Goal: Task Accomplishment & Management: Manage account settings

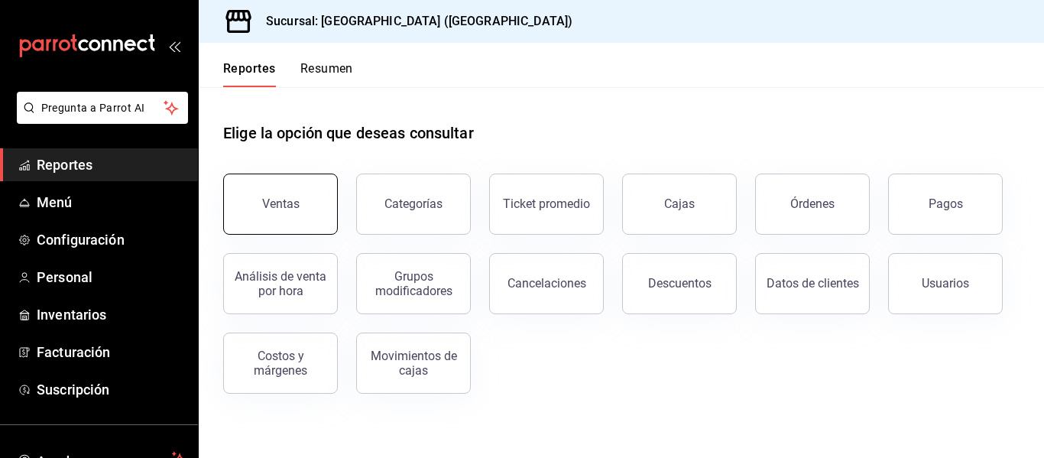
click at [279, 203] on div "Ventas" at bounding box center [280, 203] width 37 height 15
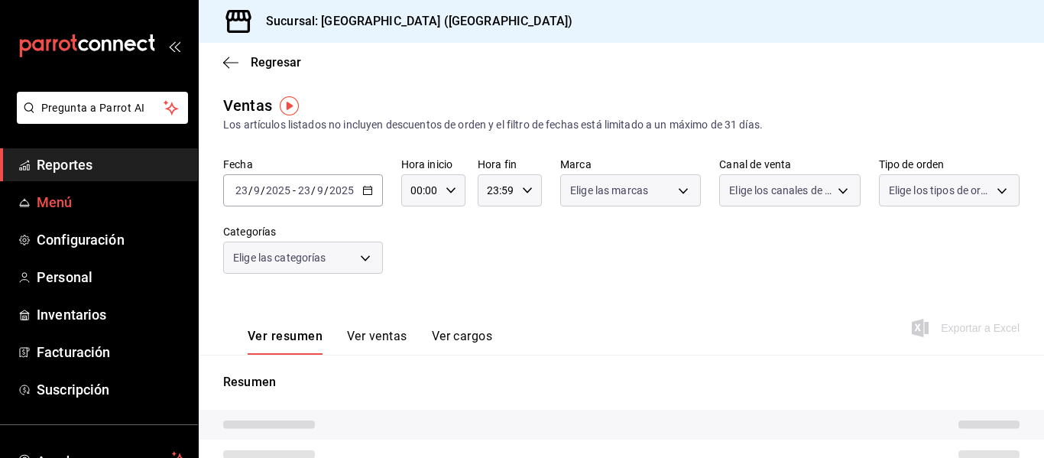
click at [125, 206] on span "Menú" at bounding box center [111, 202] width 149 height 21
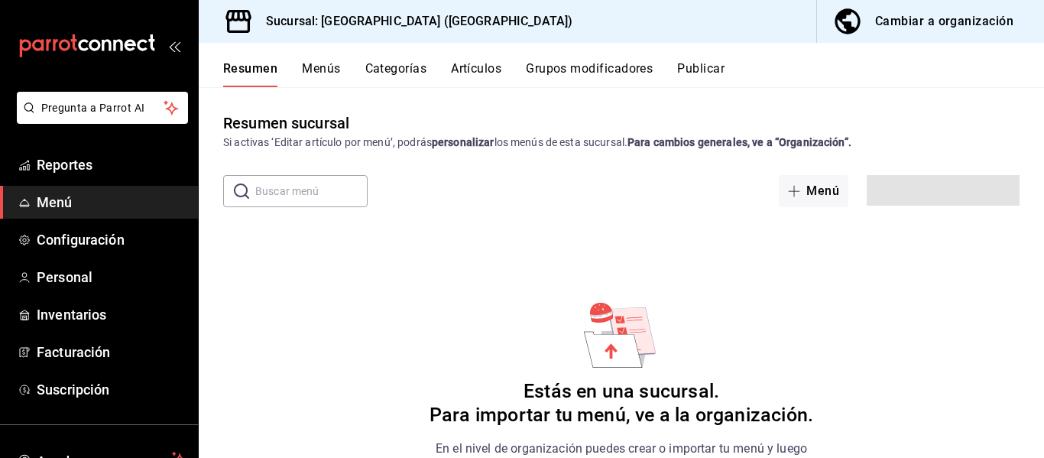
drag, startPoint x: 125, startPoint y: 206, endPoint x: 516, endPoint y: 452, distance: 462.3
click at [72, 304] on span "Inventarios" at bounding box center [111, 314] width 149 height 21
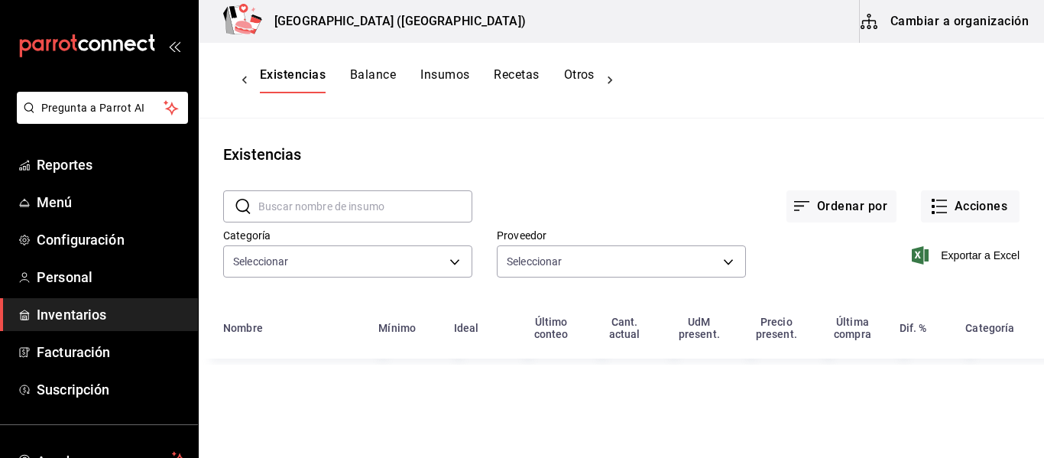
type input "e9db9e1b-5793-4373-8815-a418b96e8eda,0b322973-db46-47cd-b9fa-7cb78c4bb90c,2f276…"
type input "8f85305d-8564-4343-91c8-691e0fe1d6e5,eb2c7170-a427-44c3-8105-6ec02329c1b4,16999…"
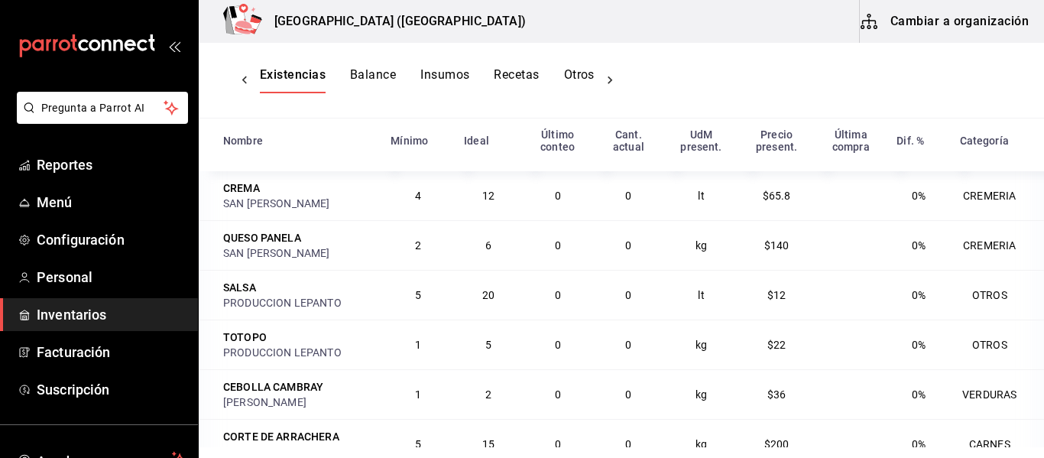
click at [380, 77] on button "Balance" at bounding box center [373, 80] width 46 height 26
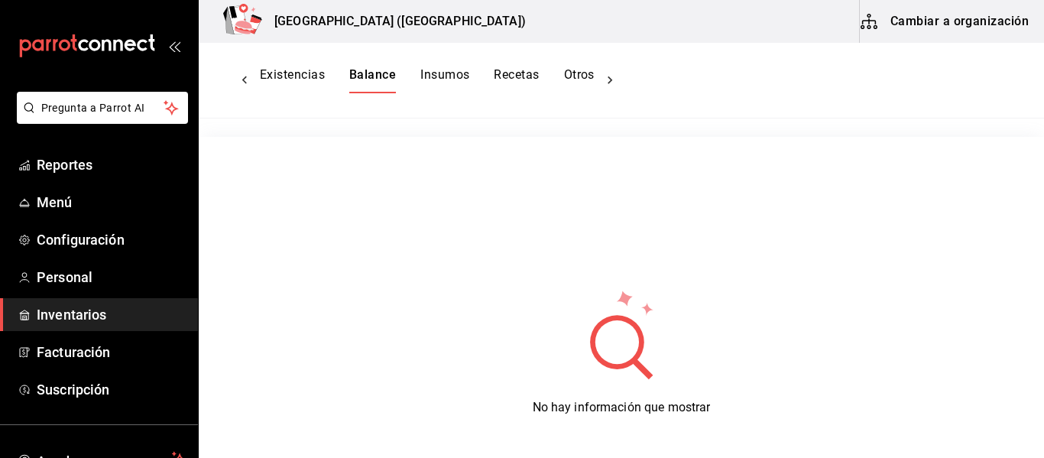
click at [442, 73] on button "Insumos" at bounding box center [444, 80] width 49 height 26
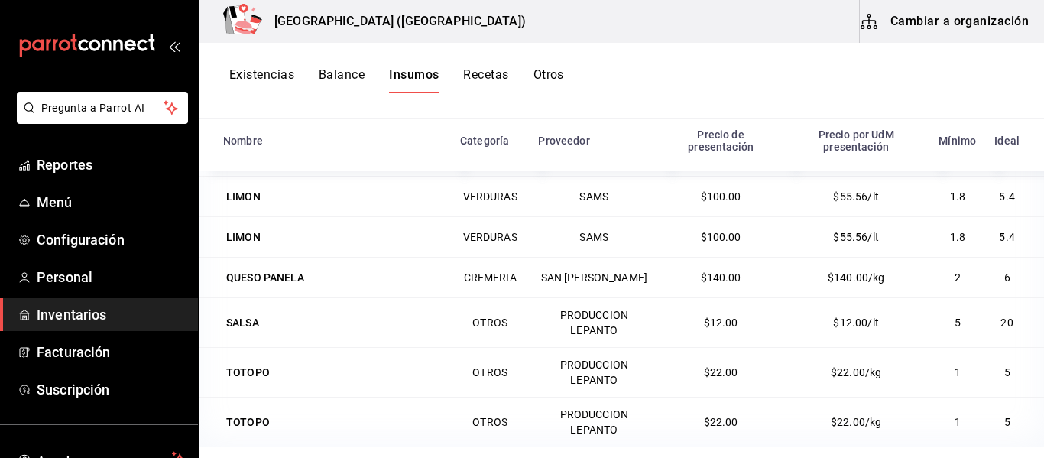
scroll to position [729, 0]
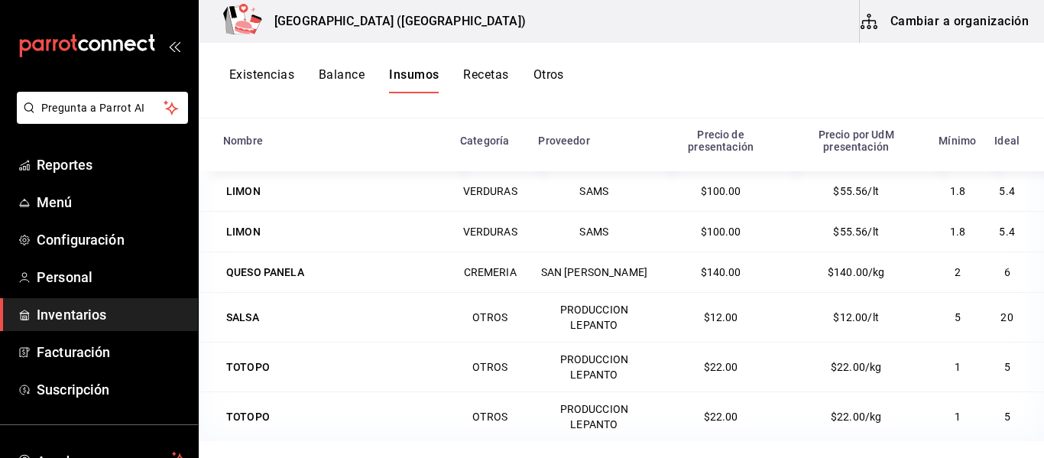
click at [547, 75] on button "Otros" at bounding box center [548, 80] width 31 height 26
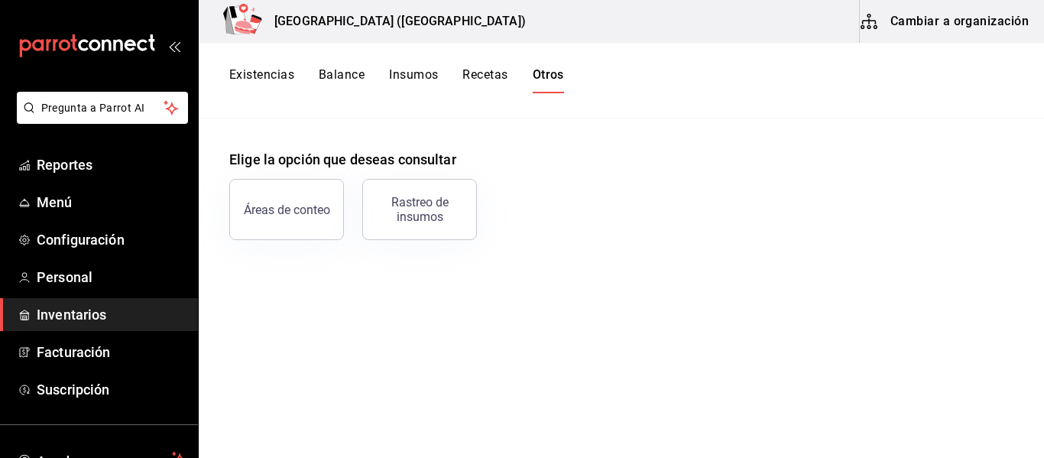
click at [260, 72] on button "Existencias" at bounding box center [261, 80] width 65 height 26
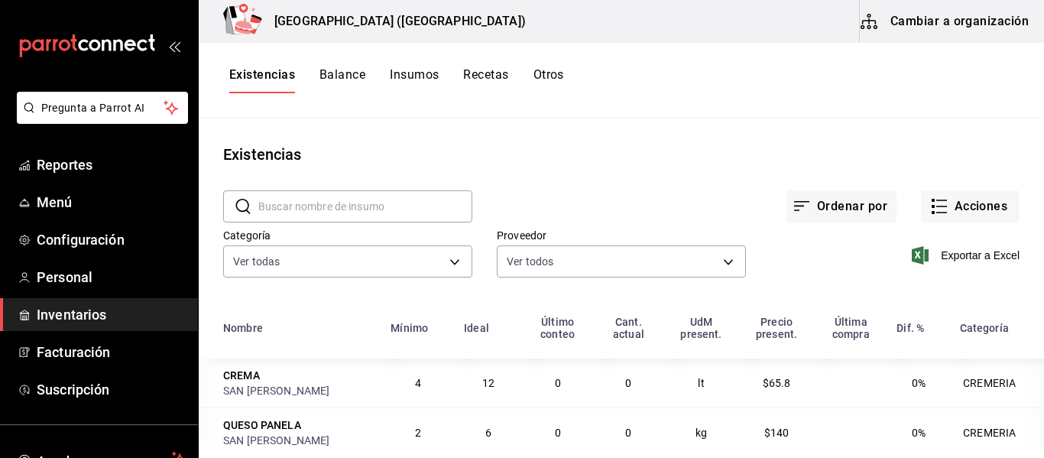
click at [332, 77] on button "Balance" at bounding box center [342, 80] width 46 height 26
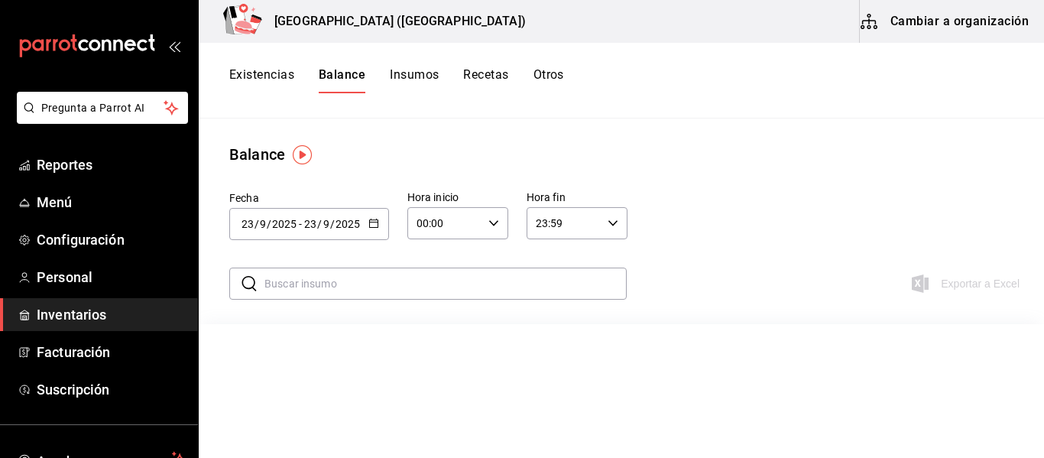
click at [379, 225] on div "2025-09-23 23 / 9 / 2025 - 2025-09-23 23 / 9 / 2025" at bounding box center [309, 224] width 160 height 32
click at [297, 313] on li "Ayer" at bounding box center [301, 307] width 144 height 34
type input "2025-09-22"
type input "22"
type input "2025-09-22"
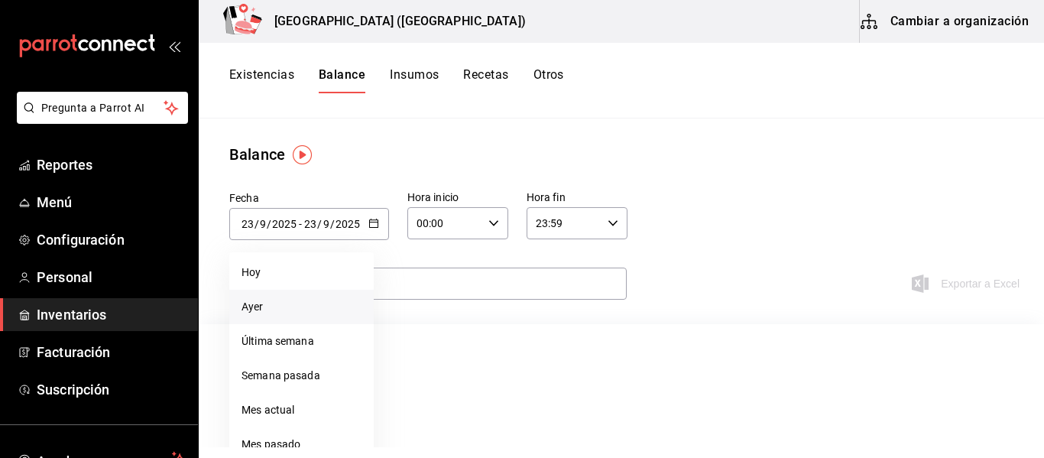
type input "22"
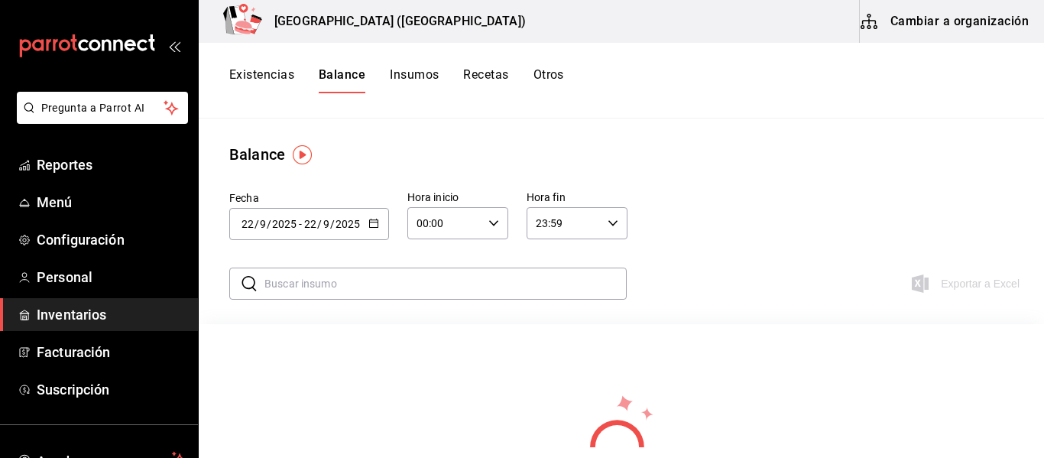
click at [491, 230] on div "00:00 Hora inicio" at bounding box center [457, 223] width 101 height 32
click at [491, 230] on div at bounding box center [522, 229] width 1044 height 458
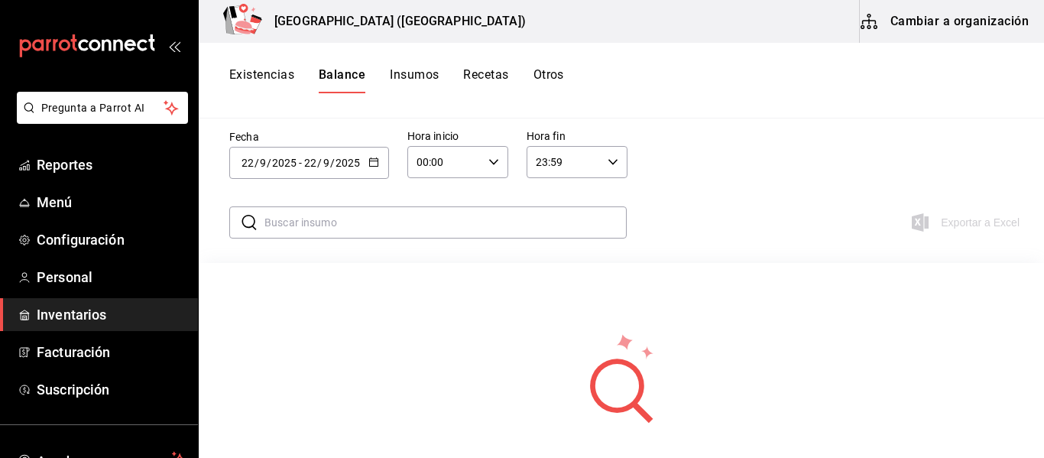
scroll to position [92, 0]
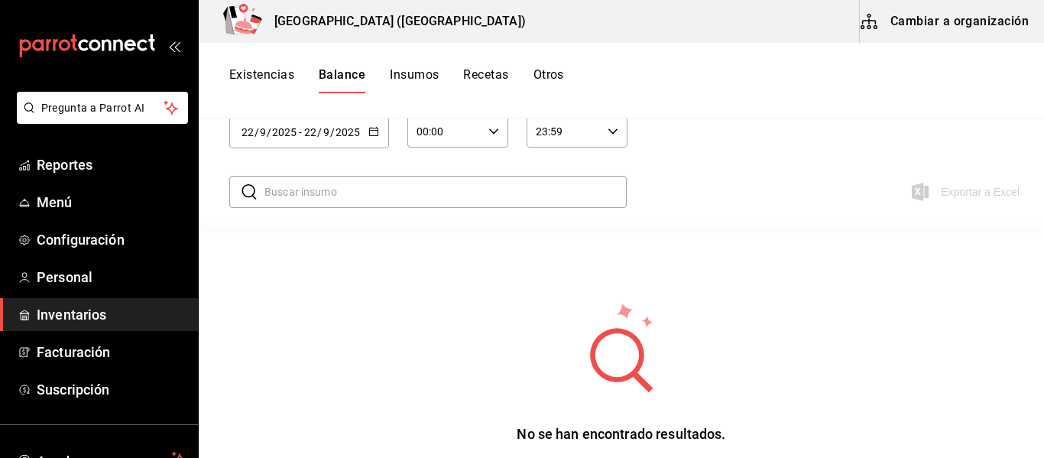
click at [497, 133] on icon "button" at bounding box center [493, 131] width 11 height 11
click at [438, 210] on span "01" at bounding box center [432, 207] width 26 height 12
click at [565, 138] on div at bounding box center [522, 229] width 1044 height 458
click at [565, 138] on input "23:59" at bounding box center [563, 131] width 75 height 31
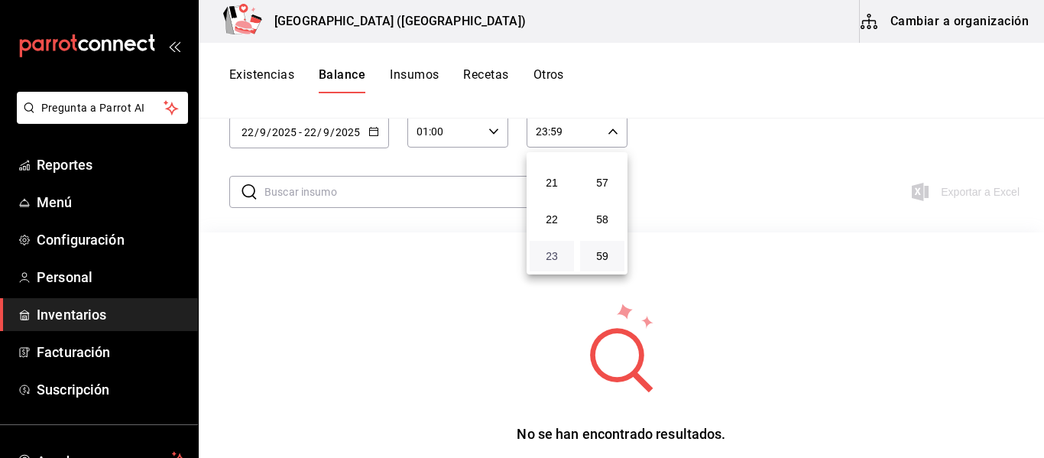
click at [561, 257] on span "23" at bounding box center [552, 256] width 26 height 12
click at [497, 127] on div at bounding box center [522, 229] width 1044 height 458
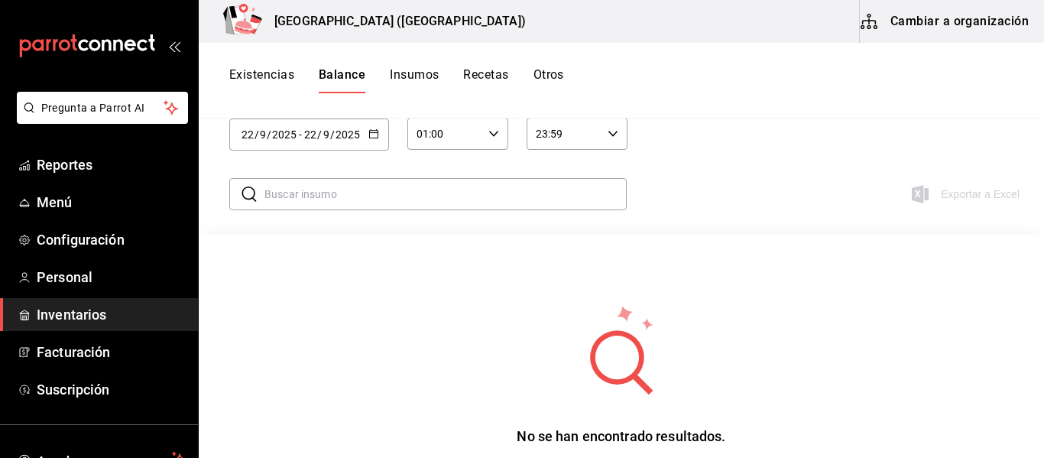
click at [495, 136] on icon "button" at bounding box center [493, 133] width 11 height 11
click at [482, 244] on span "02" at bounding box center [483, 246] width 26 height 12
click at [430, 254] on button "03" at bounding box center [432, 246] width 44 height 31
click at [429, 208] on span "02" at bounding box center [432, 209] width 26 height 12
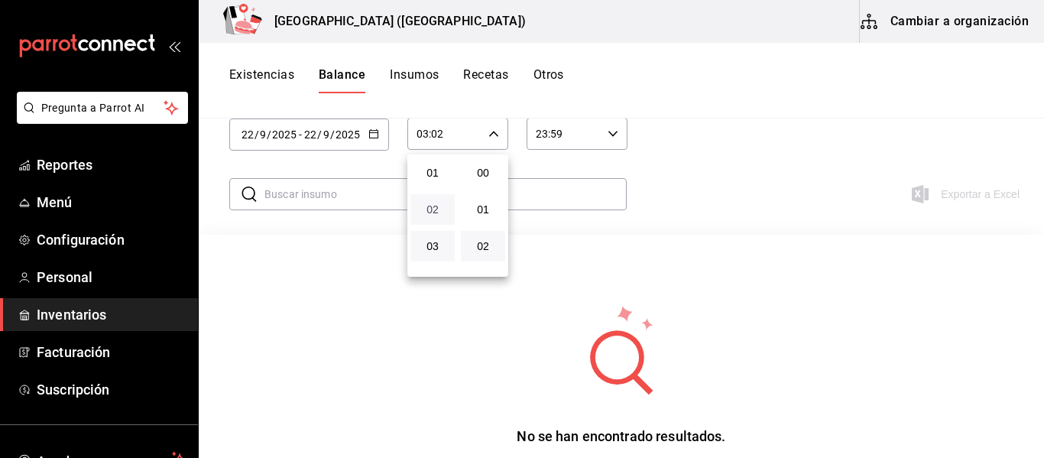
type input "02:02"
click at [493, 134] on div at bounding box center [522, 229] width 1044 height 458
click at [430, 75] on button "Insumos" at bounding box center [414, 80] width 49 height 26
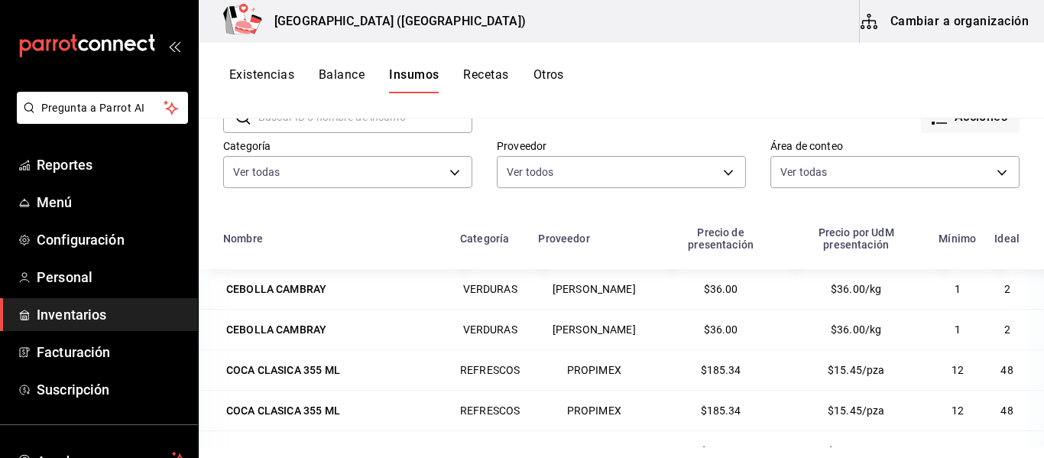
click at [286, 66] on div "Existencias Balance Insumos Recetas Otros" at bounding box center [621, 81] width 845 height 76
click at [493, 68] on button "Recetas" at bounding box center [485, 80] width 45 height 26
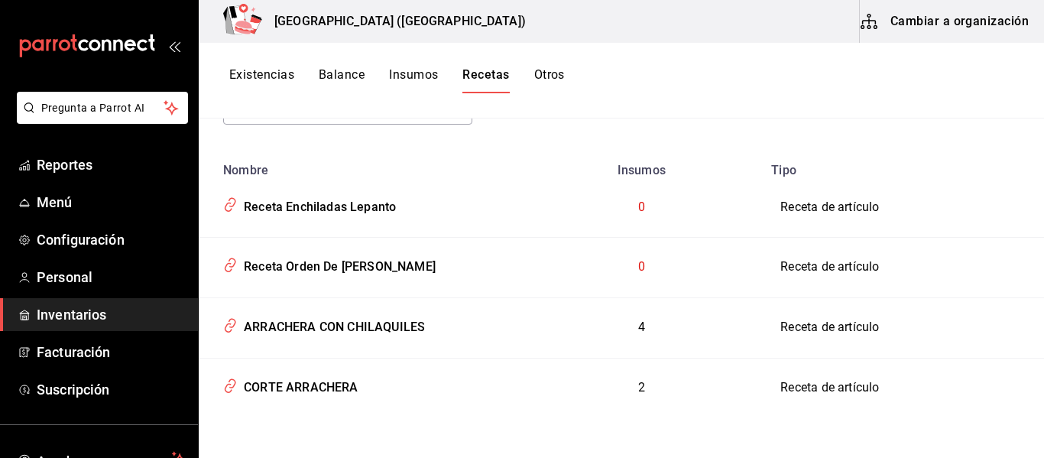
scroll to position [154, 0]
click at [637, 342] on td "4" at bounding box center [640, 326] width 241 height 60
click at [356, 79] on button "Balance" at bounding box center [342, 80] width 46 height 26
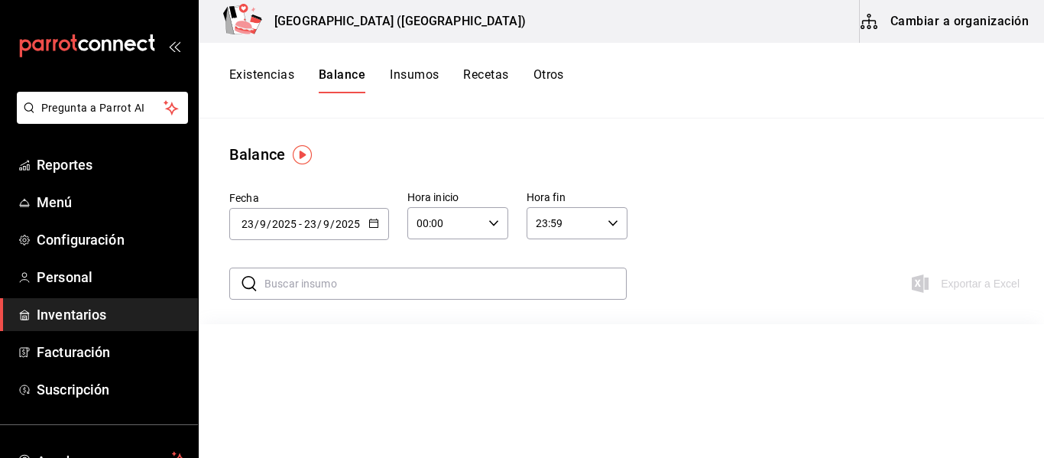
click at [253, 75] on button "Existencias" at bounding box center [261, 80] width 65 height 26
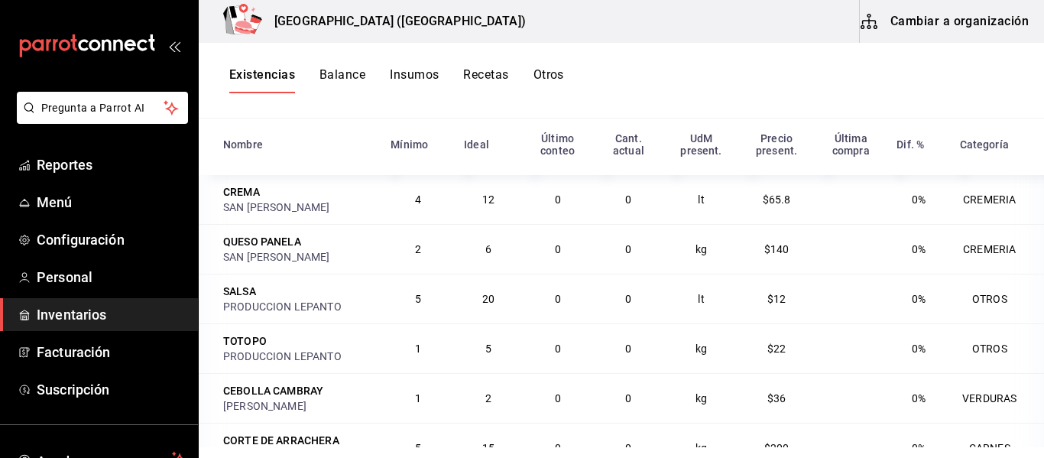
scroll to position [187, 0]
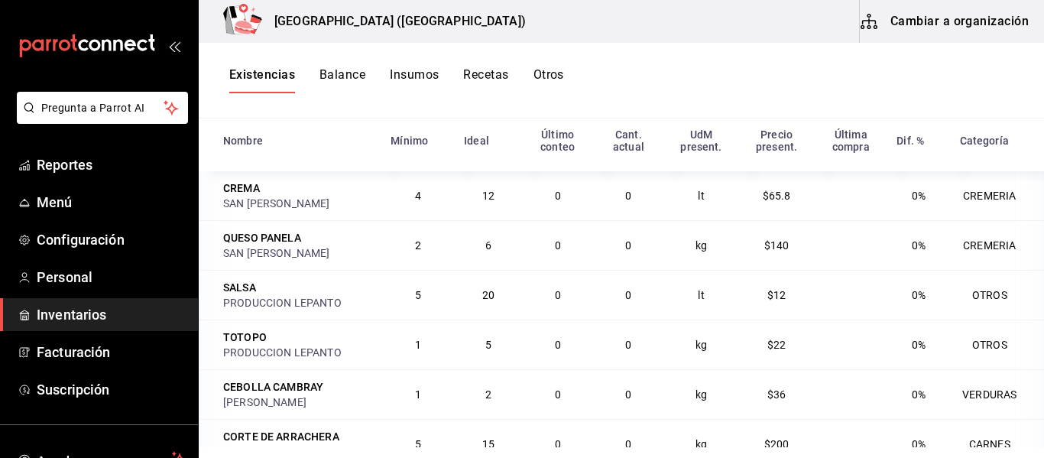
click at [497, 73] on button "Recetas" at bounding box center [485, 80] width 45 height 26
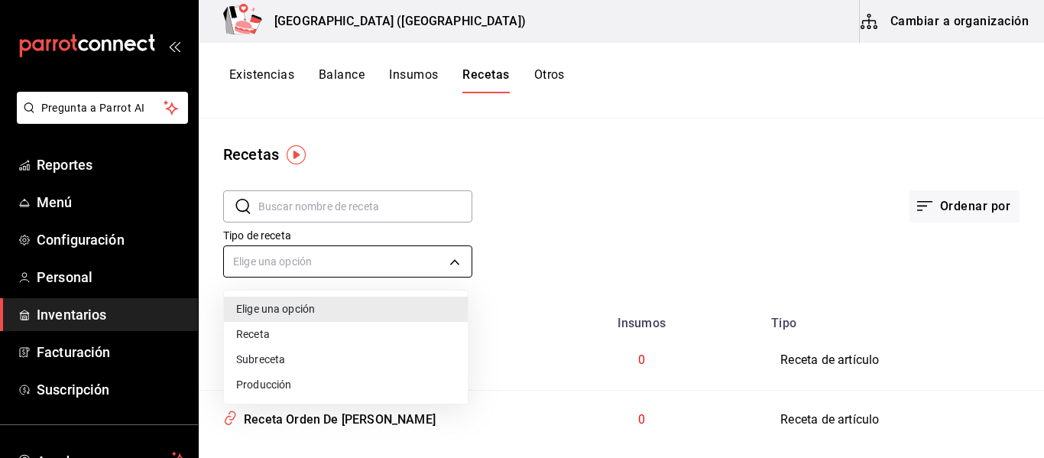
click at [447, 262] on body "Pregunta a Parrot AI Reportes Menú Configuración Personal Inventarios Facturaci…" at bounding box center [522, 223] width 1044 height 447
click at [507, 135] on div at bounding box center [522, 229] width 1044 height 458
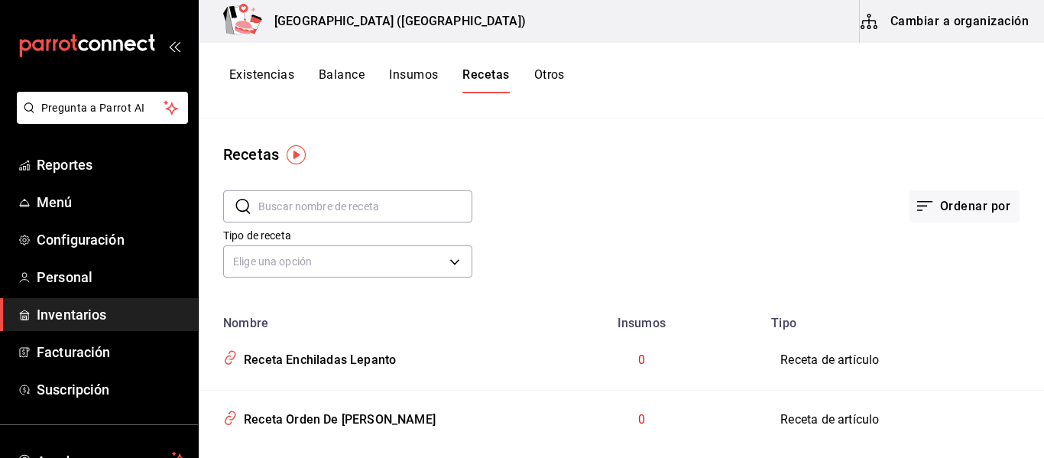
click at [422, 68] on button "Insumos" at bounding box center [413, 80] width 49 height 26
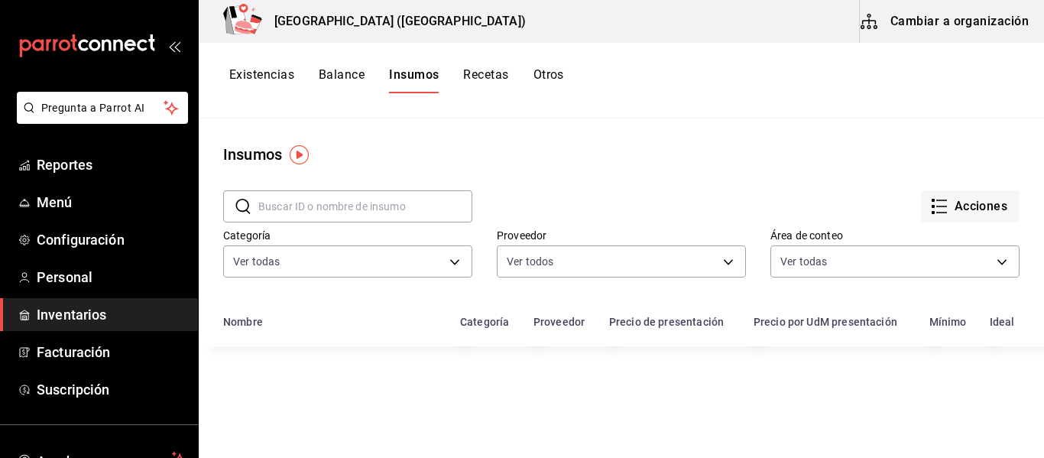
click at [422, 68] on button "Insumos" at bounding box center [414, 80] width 50 height 26
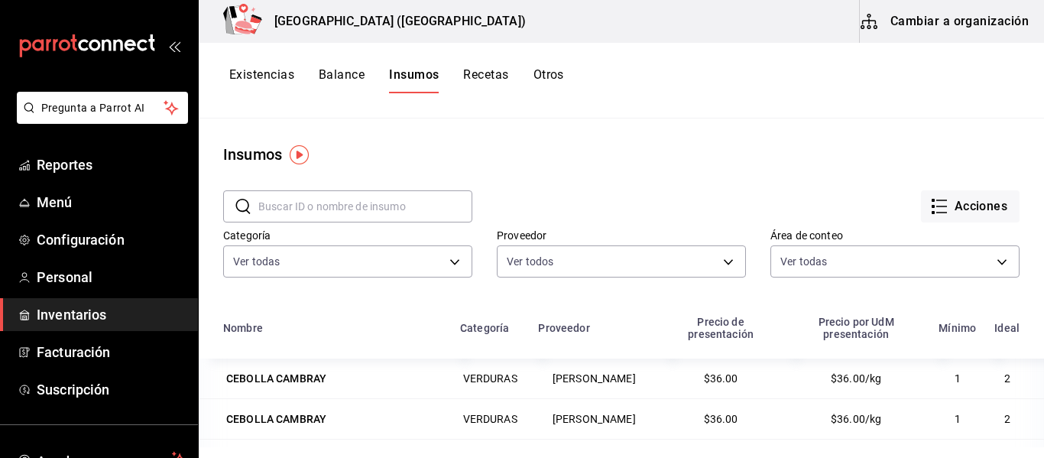
click at [384, 211] on input "text" at bounding box center [365, 206] width 214 height 31
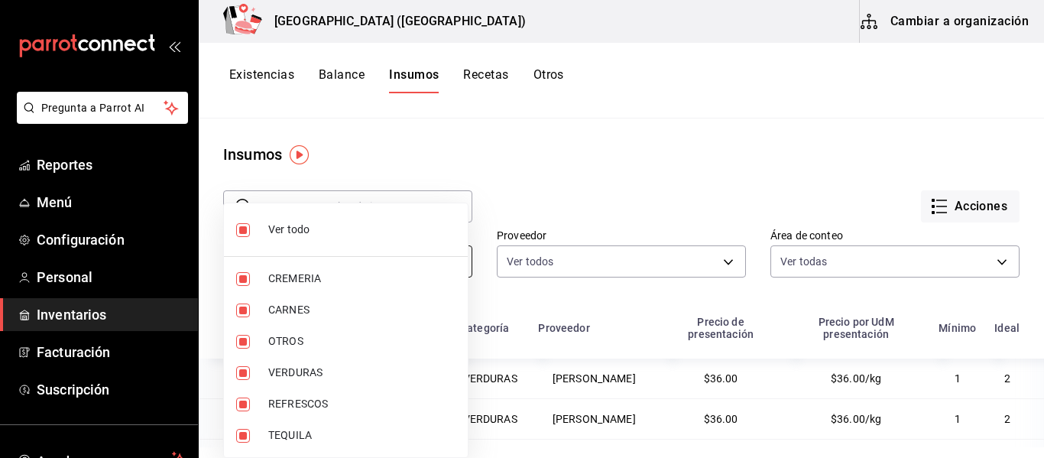
click at [448, 264] on body "Pregunta a Parrot AI Reportes Menú Configuración Personal Inventarios Facturaci…" at bounding box center [522, 223] width 1044 height 447
click at [544, 218] on div at bounding box center [522, 229] width 1044 height 458
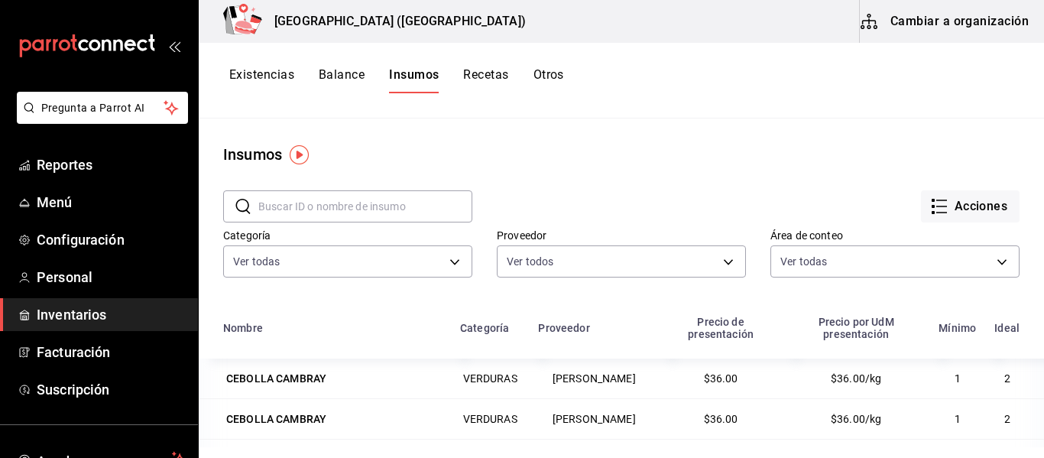
click at [363, 75] on button "Balance" at bounding box center [342, 80] width 46 height 26
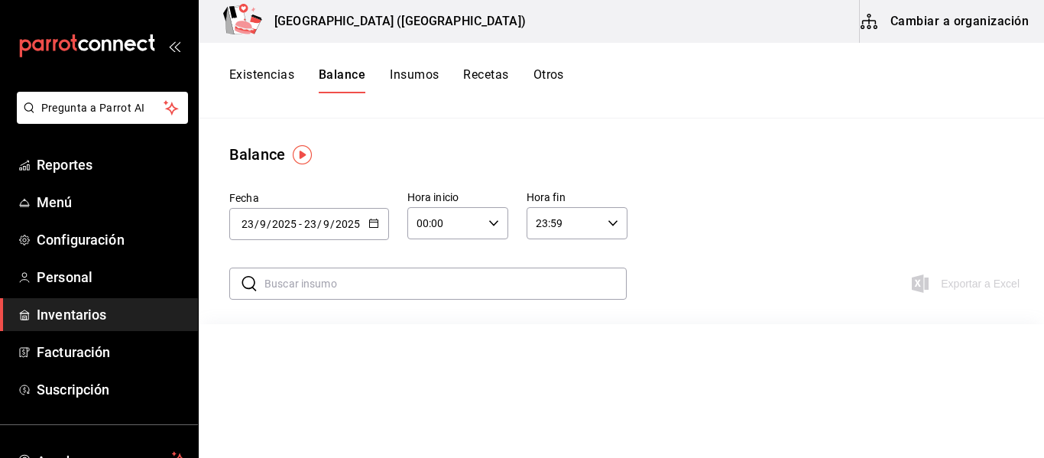
click at [380, 221] on div "2025-09-23 23 / 9 / 2025 - 2025-09-23 23 / 9 / 2025" at bounding box center [309, 224] width 160 height 32
click at [318, 271] on li "Hoy" at bounding box center [301, 272] width 144 height 34
click at [474, 223] on input "00:00" at bounding box center [444, 223] width 75 height 31
click at [471, 269] on button "00" at bounding box center [483, 262] width 44 height 31
click at [578, 218] on div at bounding box center [522, 229] width 1044 height 458
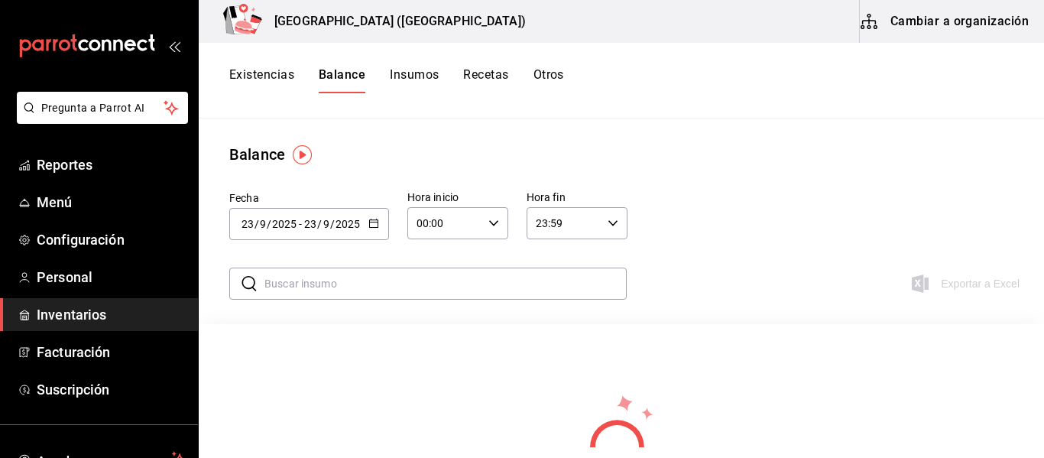
click at [502, 217] on div "00:00 Hora inicio" at bounding box center [457, 223] width 101 height 32
click at [560, 354] on div at bounding box center [522, 229] width 1044 height 458
click at [475, 274] on input "text" at bounding box center [445, 283] width 362 height 31
type input "c"
click at [419, 79] on button "Insumos" at bounding box center [414, 80] width 49 height 26
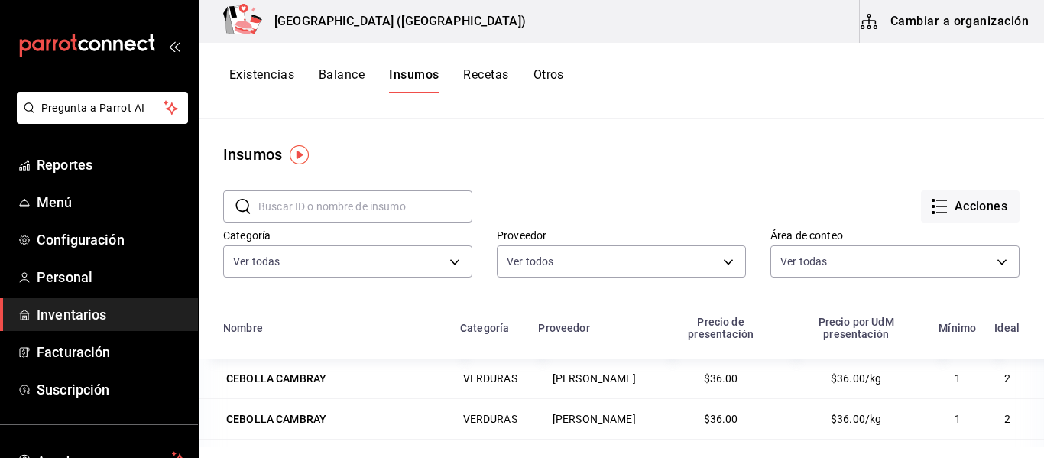
click at [490, 75] on button "Recetas" at bounding box center [485, 80] width 45 height 26
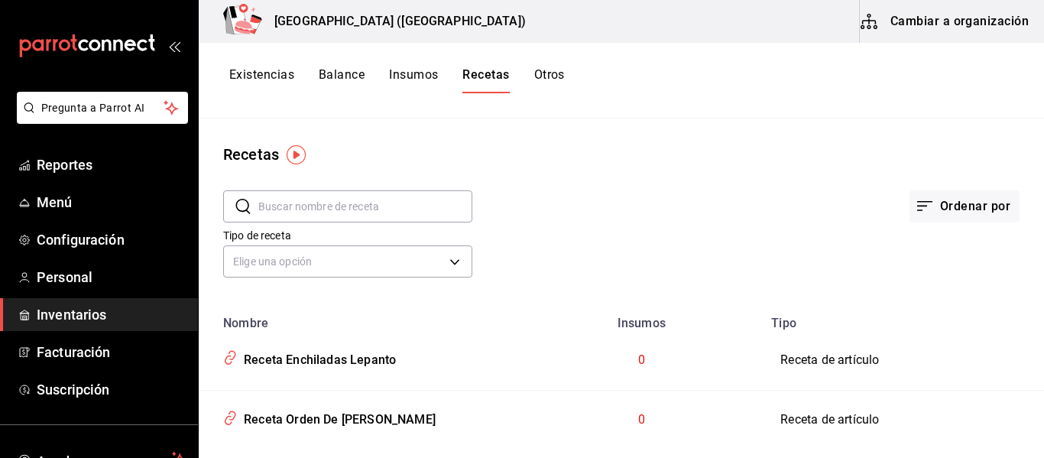
click at [282, 71] on button "Existencias" at bounding box center [261, 80] width 65 height 26
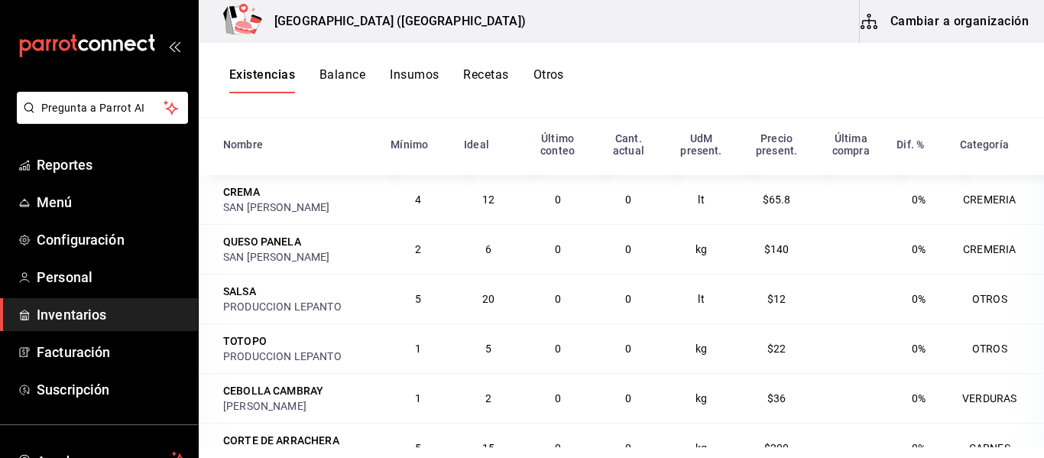
scroll to position [187, 0]
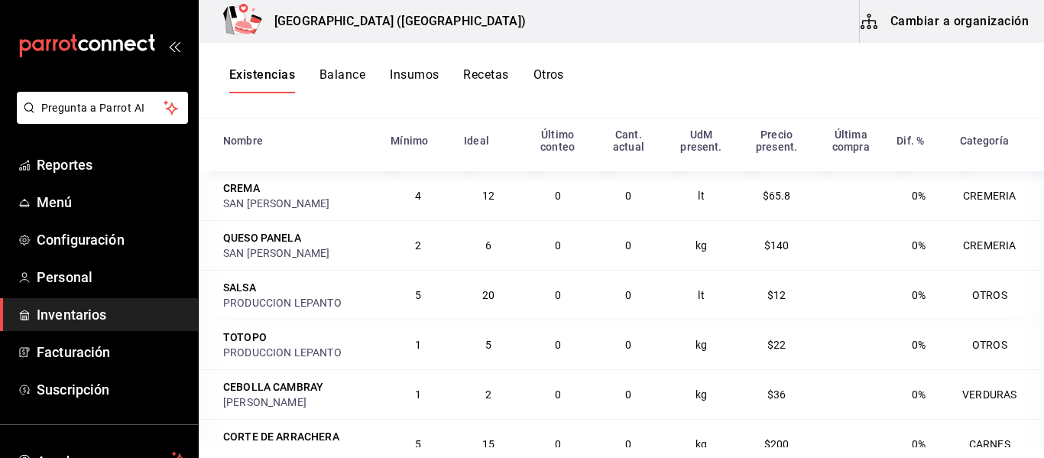
click at [229, 67] on button "Existencias" at bounding box center [262, 80] width 66 height 26
